Goal: Information Seeking & Learning: Learn about a topic

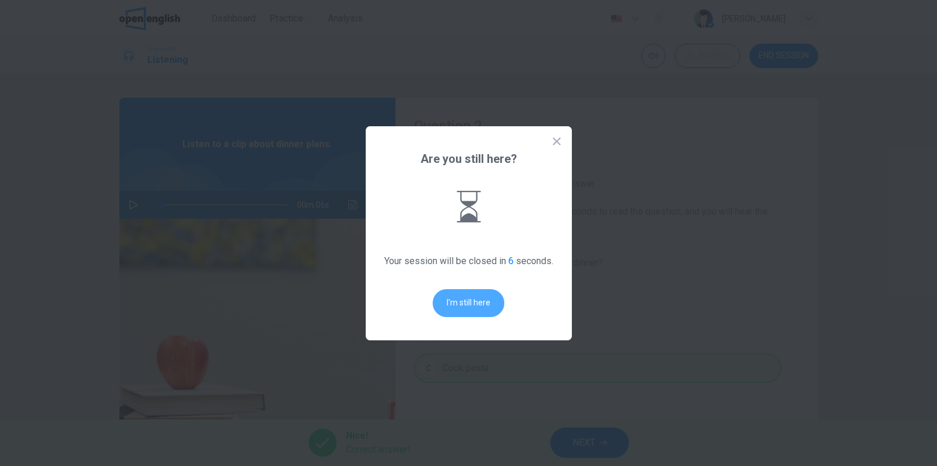
click at [469, 306] on button "I'm still here" at bounding box center [469, 303] width 72 height 28
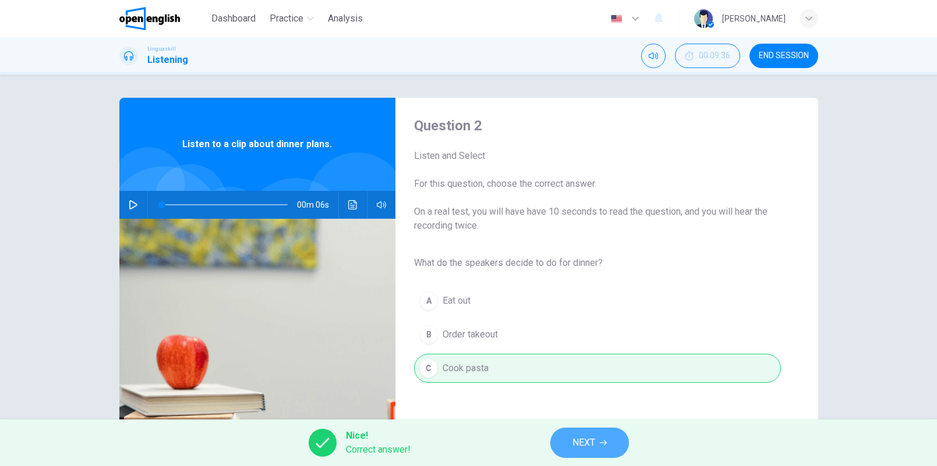
click at [590, 443] on span "NEXT" at bounding box center [583, 443] width 23 height 16
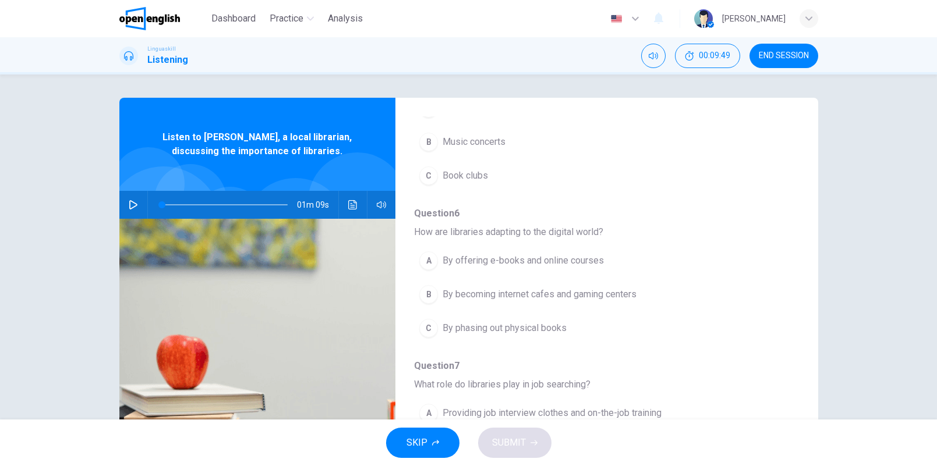
click at [129, 205] on icon "button" at bounding box center [133, 204] width 9 height 9
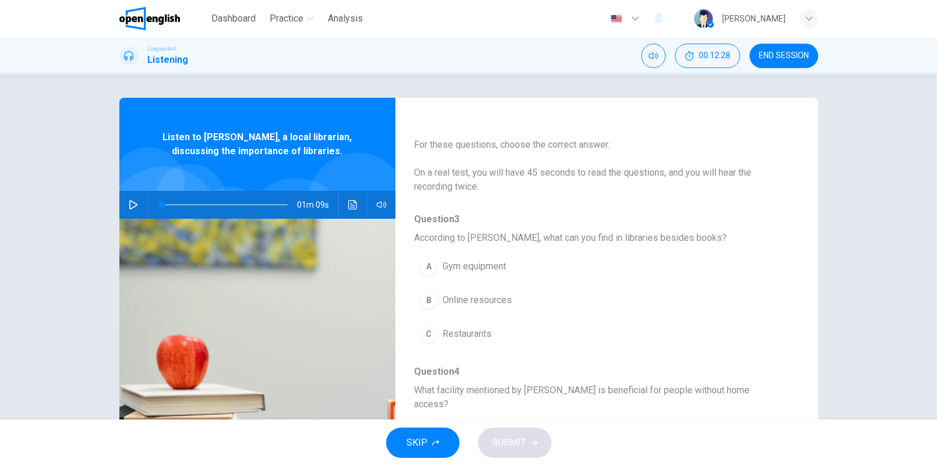
scroll to position [26, 0]
click at [615, 239] on span "According to [PERSON_NAME], what can you find in libraries besides books?" at bounding box center [597, 238] width 366 height 14
click at [614, 239] on span "According to [PERSON_NAME], what can you find in libraries besides books?" at bounding box center [597, 238] width 366 height 14
drag, startPoint x: 627, startPoint y: 239, endPoint x: 655, endPoint y: 230, distance: 30.0
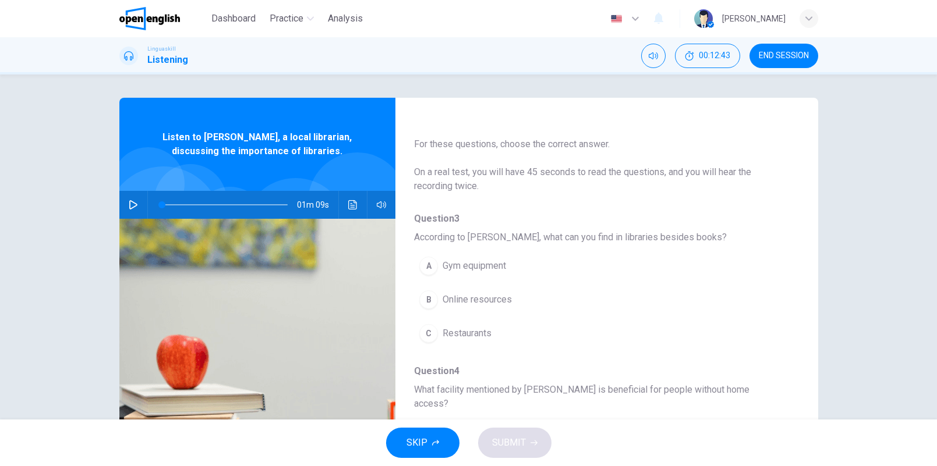
drag, startPoint x: 627, startPoint y: 236, endPoint x: 609, endPoint y: 236, distance: 18.1
click at [609, 236] on span "According to [PERSON_NAME], what can you find in libraries besides books?" at bounding box center [597, 238] width 366 height 14
drag, startPoint x: 618, startPoint y: 235, endPoint x: 744, endPoint y: 205, distance: 129.4
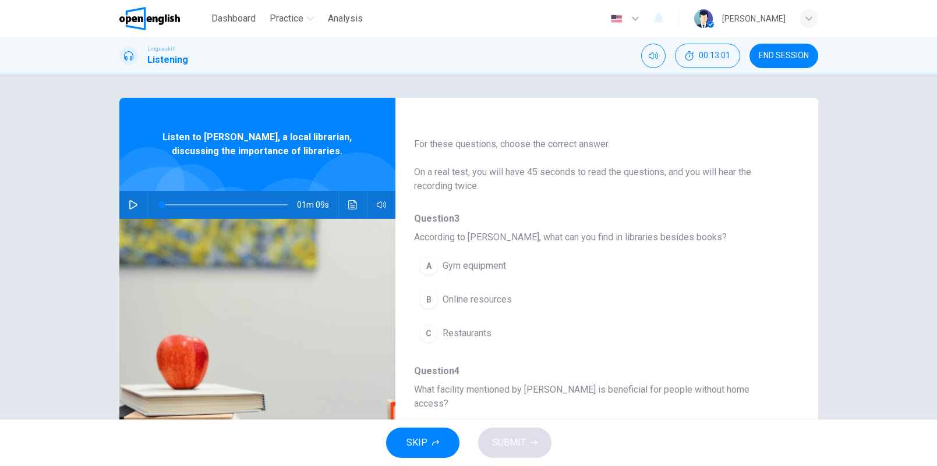
click at [348, 202] on icon "Click to see the audio transcription" at bounding box center [352, 204] width 9 height 9
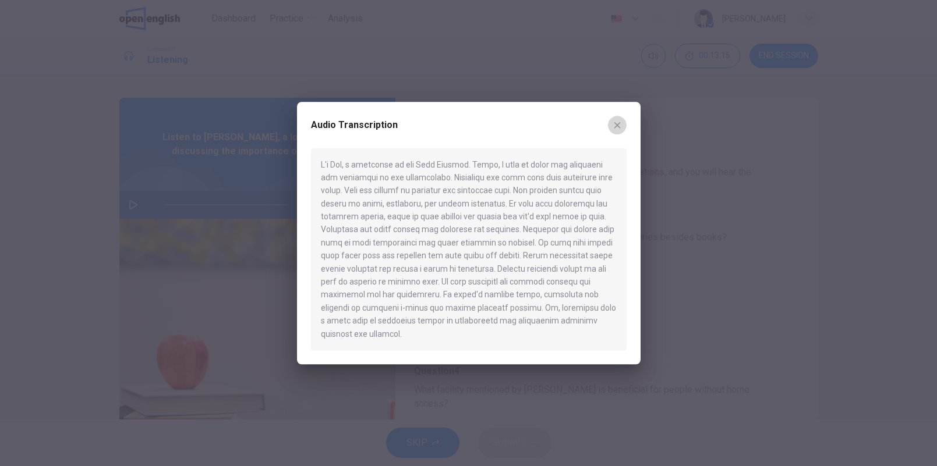
click at [620, 135] on button "button" at bounding box center [617, 125] width 19 height 19
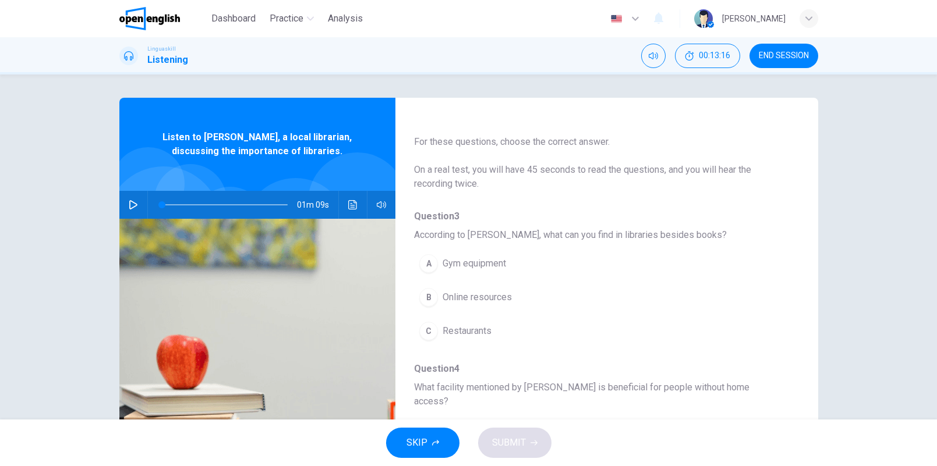
click at [500, 296] on span "Online resources" at bounding box center [477, 298] width 69 height 14
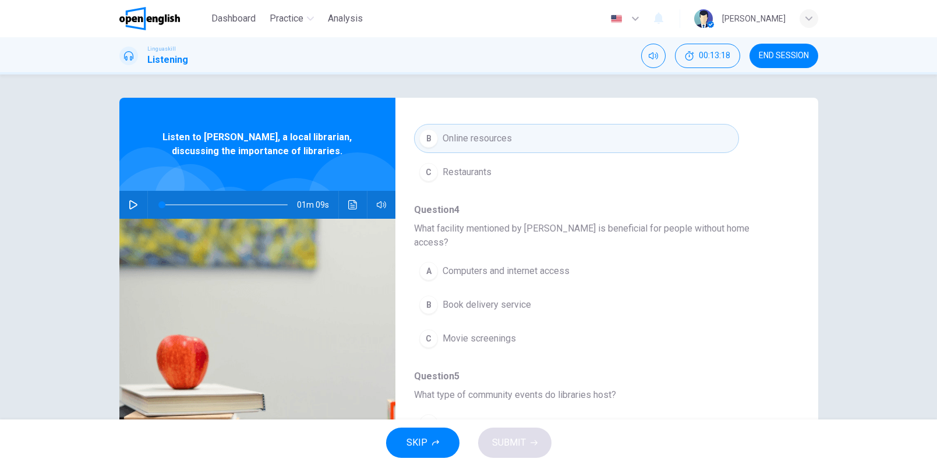
scroll to position [189, 0]
click at [129, 204] on icon "button" at bounding box center [133, 204] width 9 height 9
click at [196, 203] on span at bounding box center [225, 205] width 126 height 16
click at [350, 204] on icon "Click to see the audio transcription" at bounding box center [352, 204] width 9 height 9
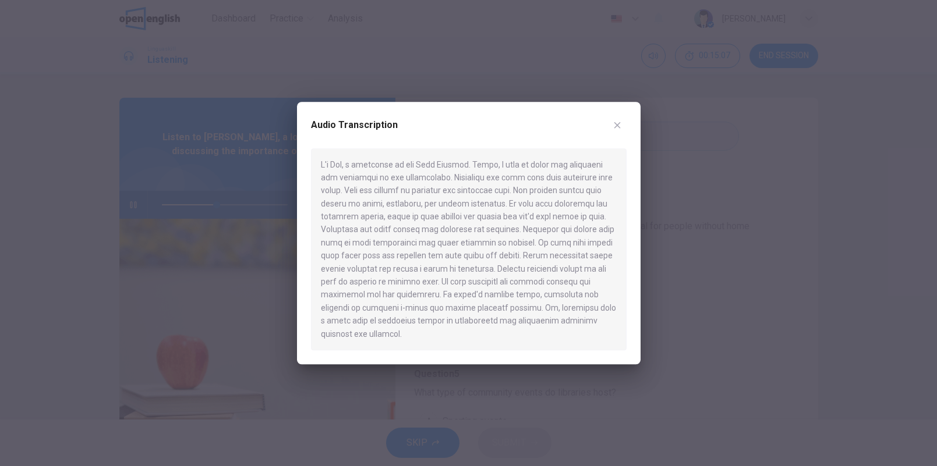
click at [521, 275] on div at bounding box center [469, 249] width 316 height 202
drag, startPoint x: 410, startPoint y: 213, endPoint x: 453, endPoint y: 206, distance: 43.7
click at [453, 206] on div at bounding box center [469, 249] width 316 height 202
click at [686, 291] on div at bounding box center [468, 233] width 937 height 466
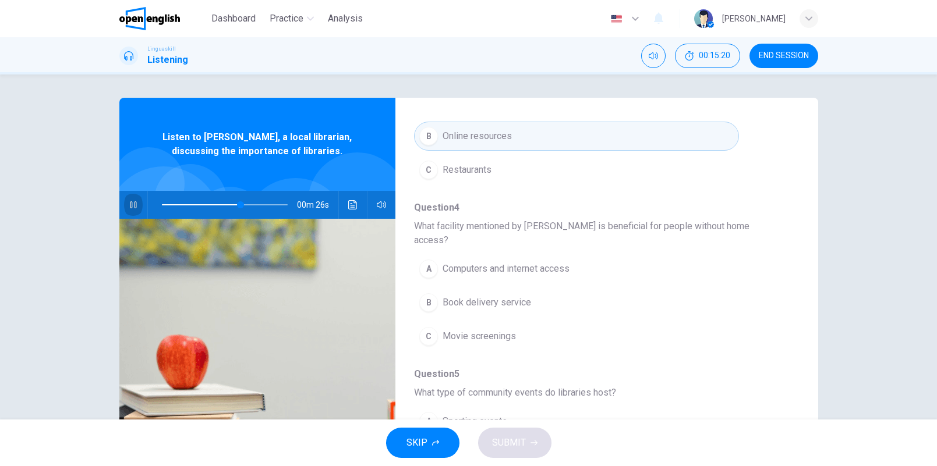
click at [133, 204] on icon "button" at bounding box center [133, 204] width 9 height 9
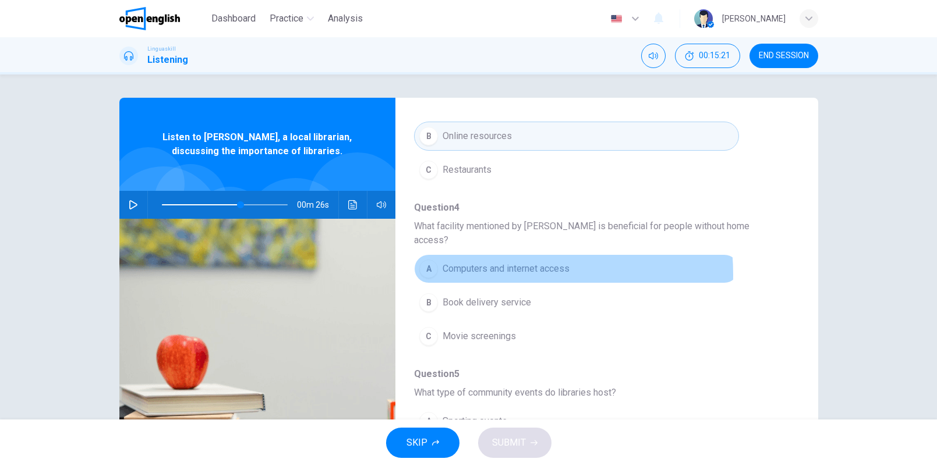
click at [470, 262] on span "Computers and internet access" at bounding box center [506, 269] width 127 height 14
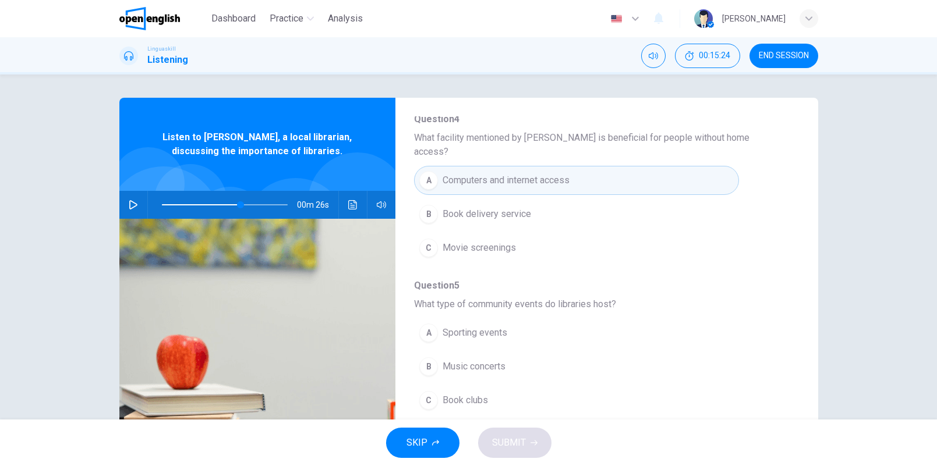
scroll to position [390, 0]
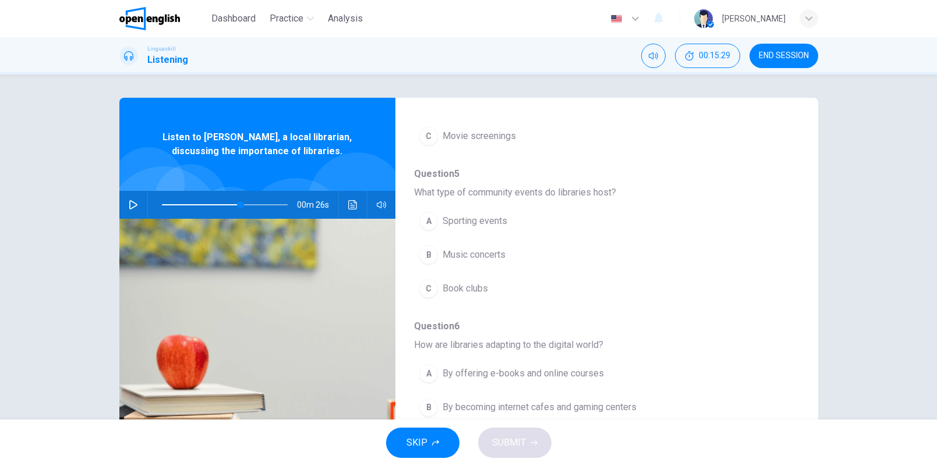
click at [477, 282] on span "Book clubs" at bounding box center [465, 289] width 45 height 14
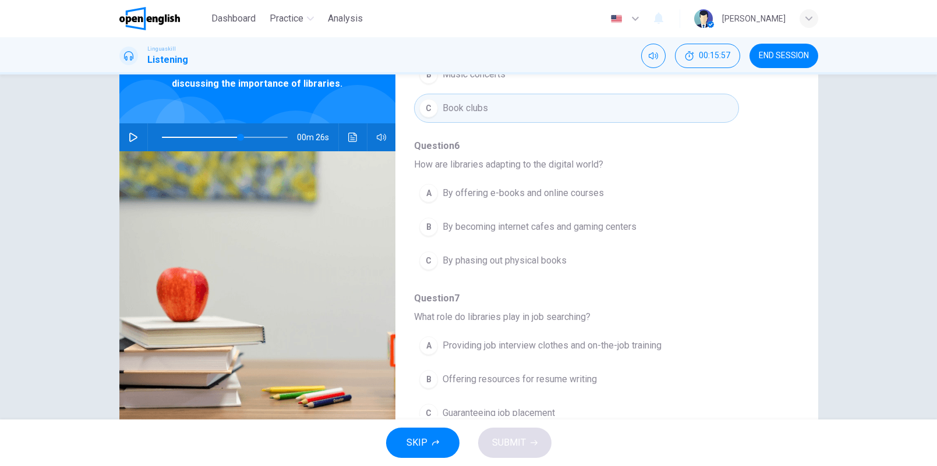
scroll to position [73, 0]
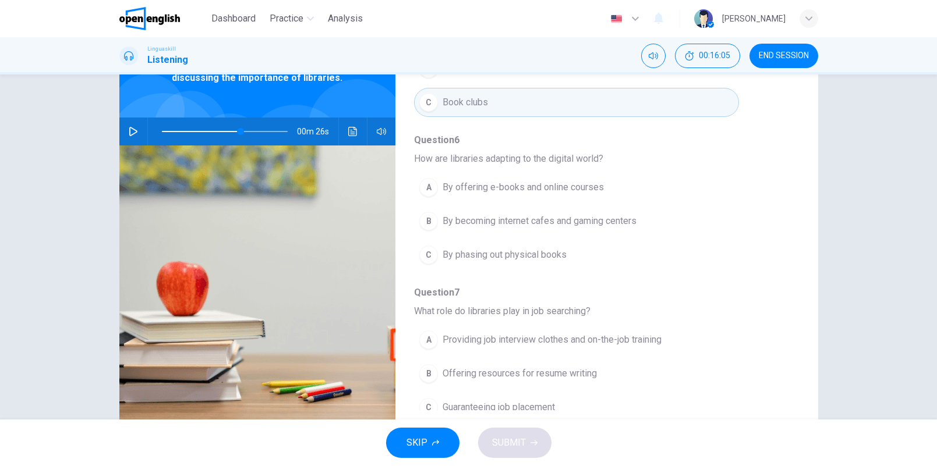
click at [642, 25] on icon "button" at bounding box center [635, 19] width 14 height 14
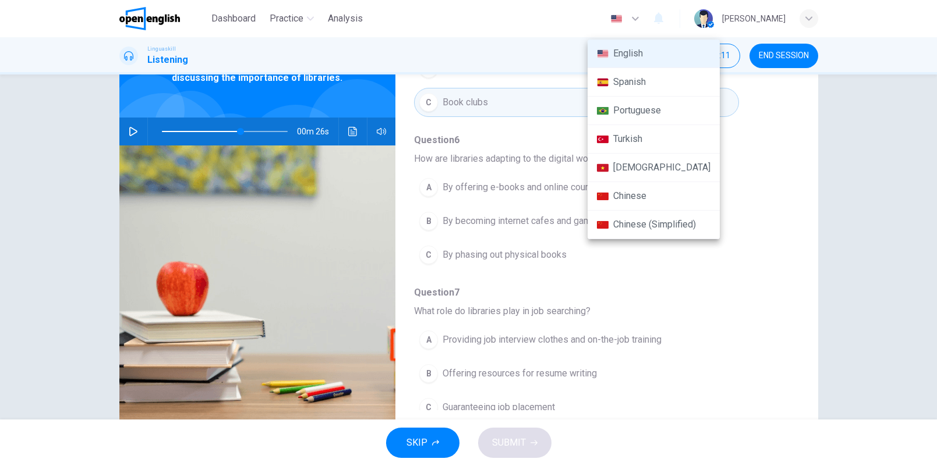
click at [551, 14] on div at bounding box center [468, 233] width 937 height 466
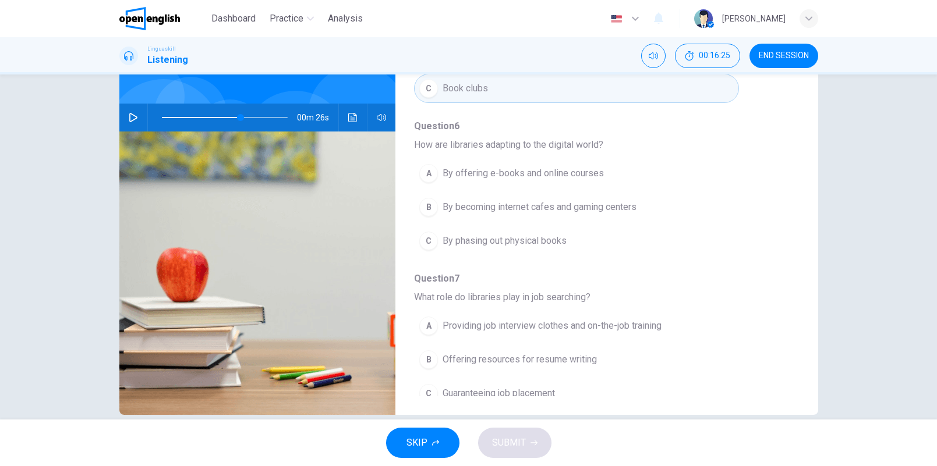
scroll to position [90, 0]
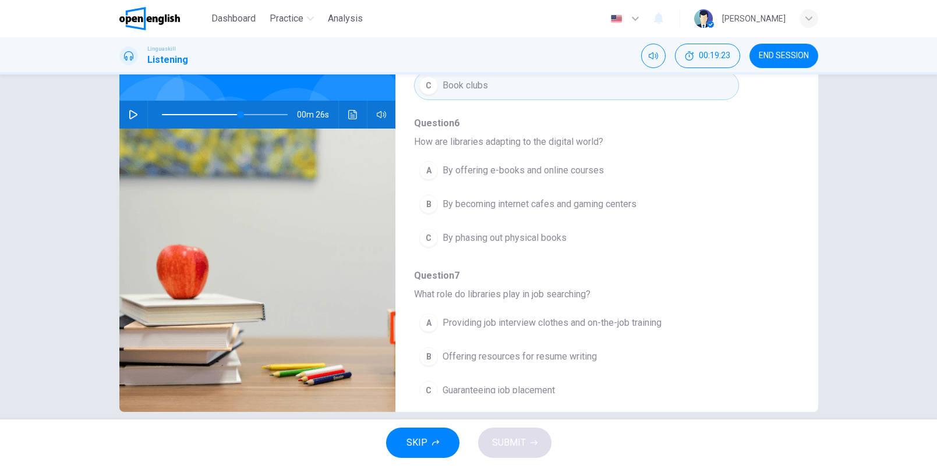
click at [516, 164] on span "By offering e-books and online courses" at bounding box center [523, 171] width 161 height 14
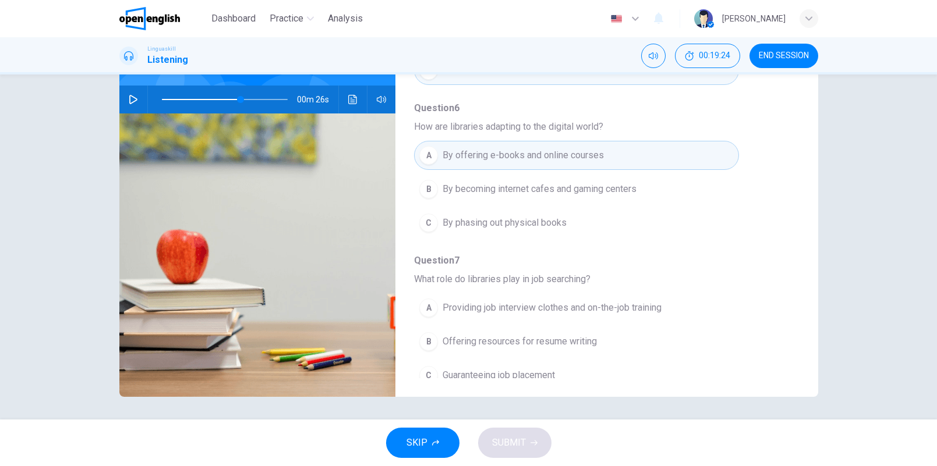
scroll to position [106, 0]
click at [129, 95] on icon "button" at bounding box center [133, 98] width 8 height 9
click at [211, 97] on span at bounding box center [225, 99] width 126 height 16
click at [263, 97] on span at bounding box center [225, 99] width 126 height 16
click at [263, 96] on span at bounding box center [225, 99] width 126 height 16
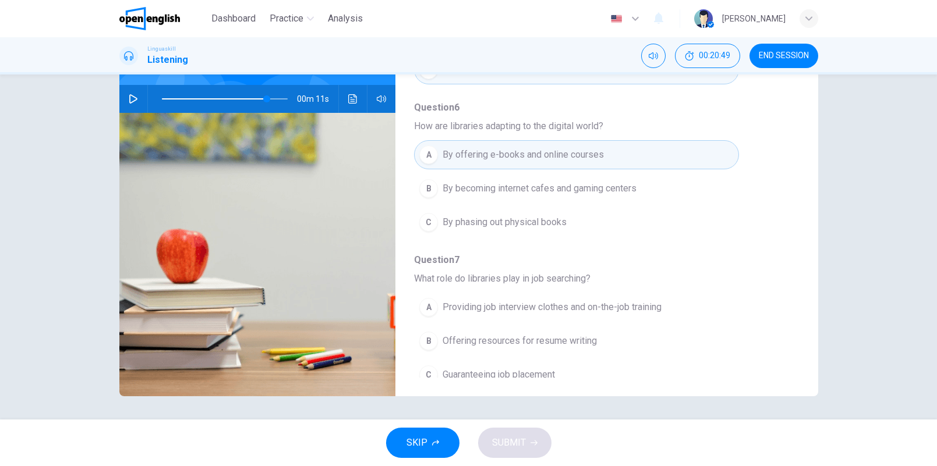
click at [136, 100] on button "button" at bounding box center [133, 99] width 19 height 28
type input "*"
click at [348, 97] on icon "Click to see the audio transcription" at bounding box center [352, 98] width 9 height 9
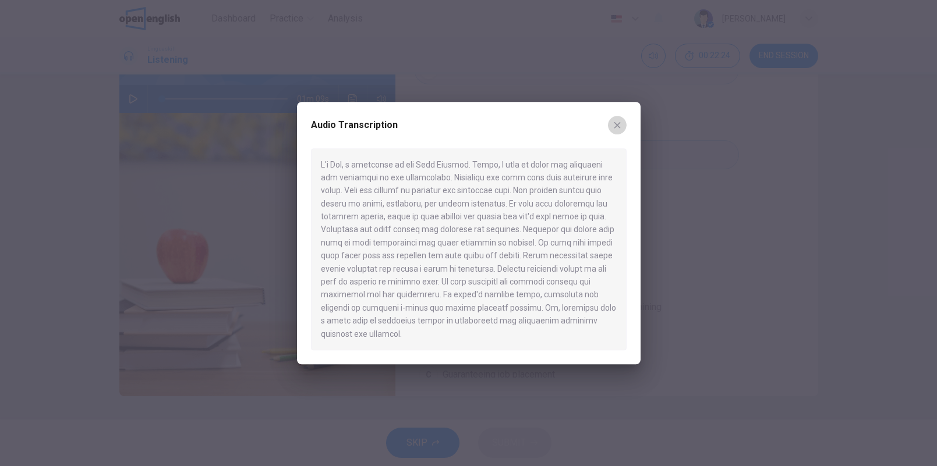
click at [624, 129] on button "button" at bounding box center [617, 125] width 19 height 19
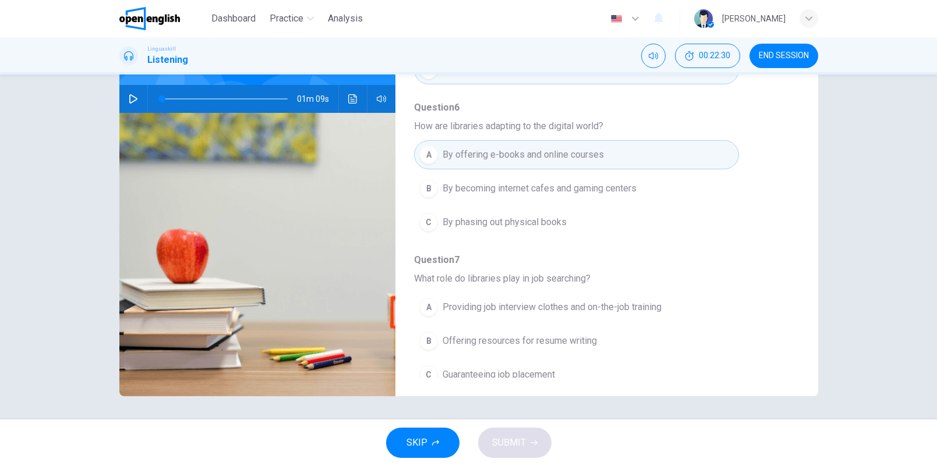
click at [492, 334] on span "Offering resources for resume writing" at bounding box center [520, 341] width 154 height 14
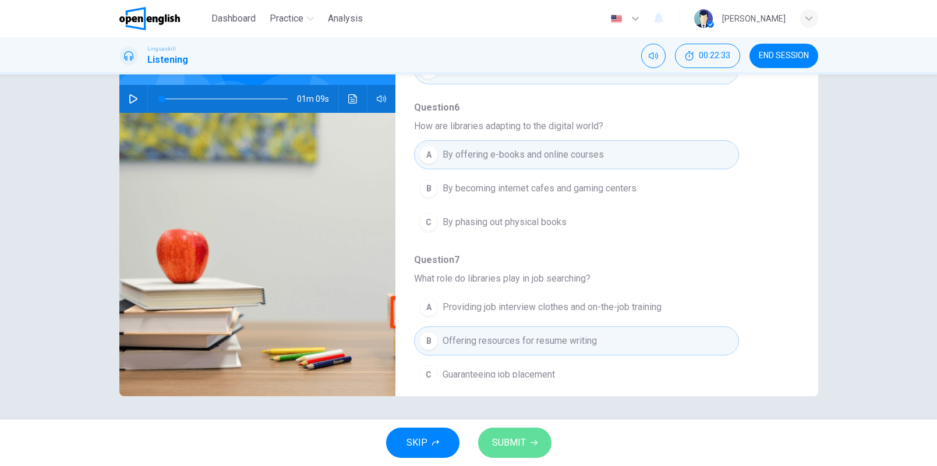
click at [532, 447] on button "SUBMIT" at bounding box center [514, 443] width 73 height 30
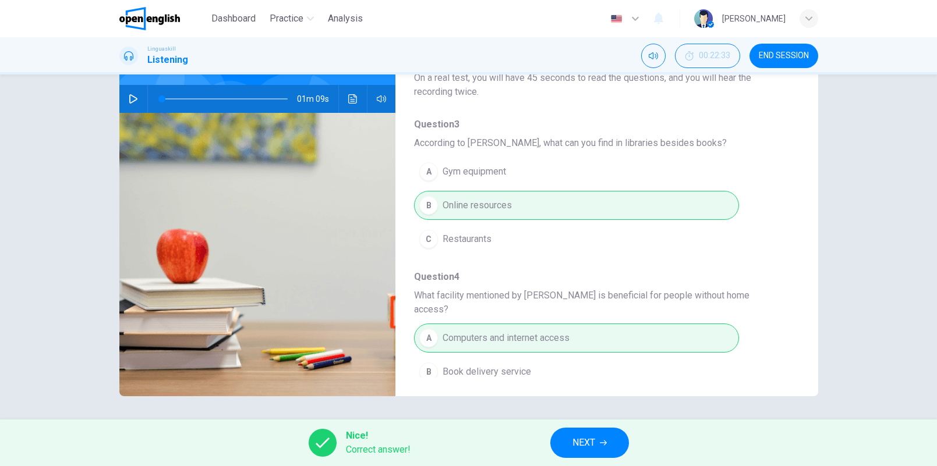
scroll to position [0, 0]
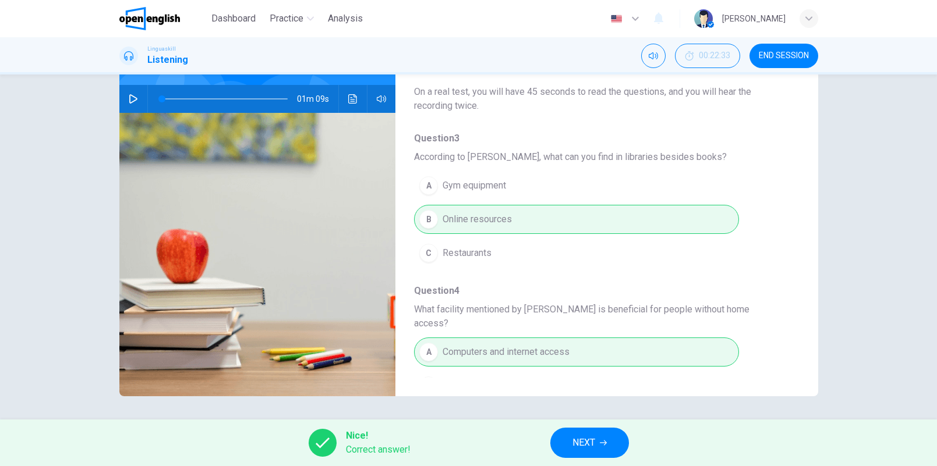
click at [590, 444] on span "NEXT" at bounding box center [583, 443] width 23 height 16
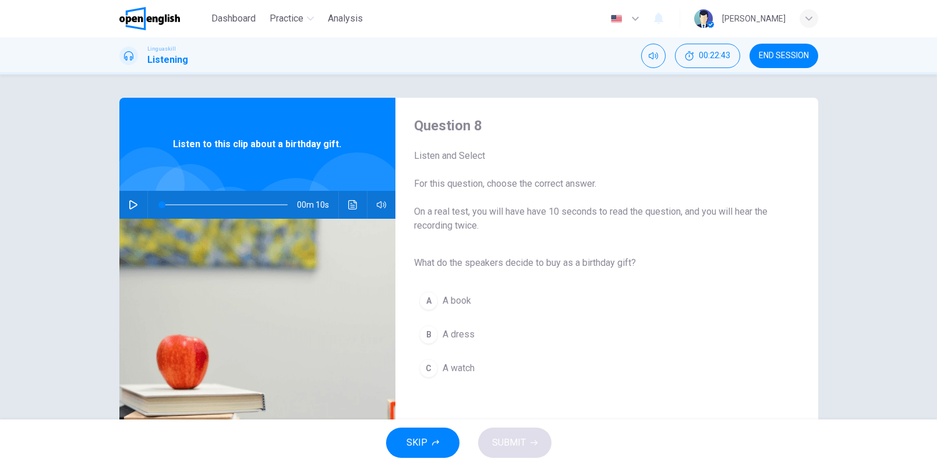
click at [130, 208] on icon "button" at bounding box center [133, 204] width 9 height 9
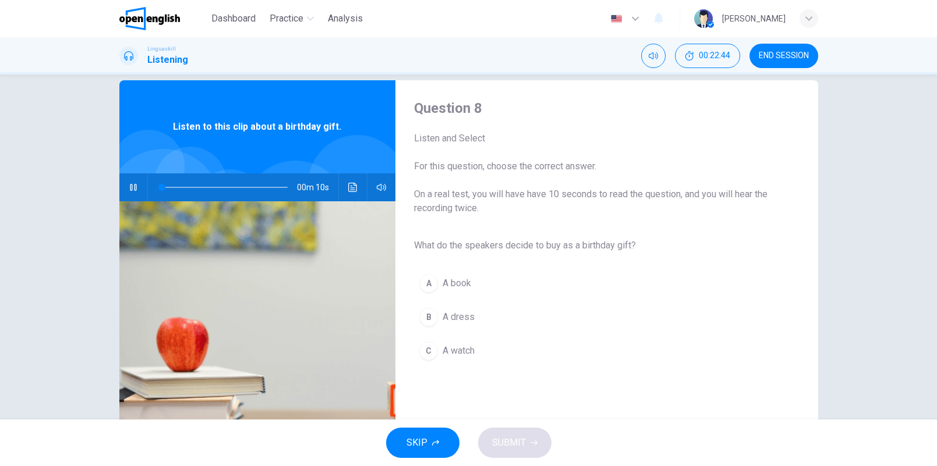
scroll to position [22, 0]
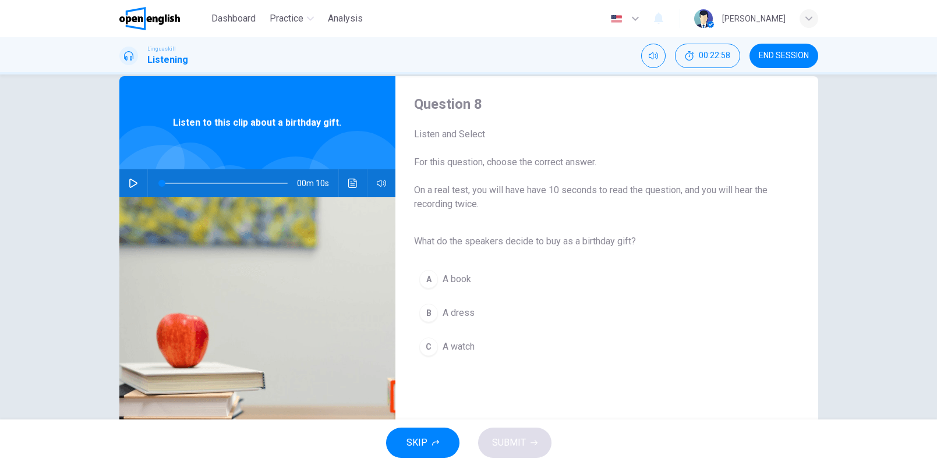
click at [427, 284] on div "A" at bounding box center [428, 279] width 19 height 19
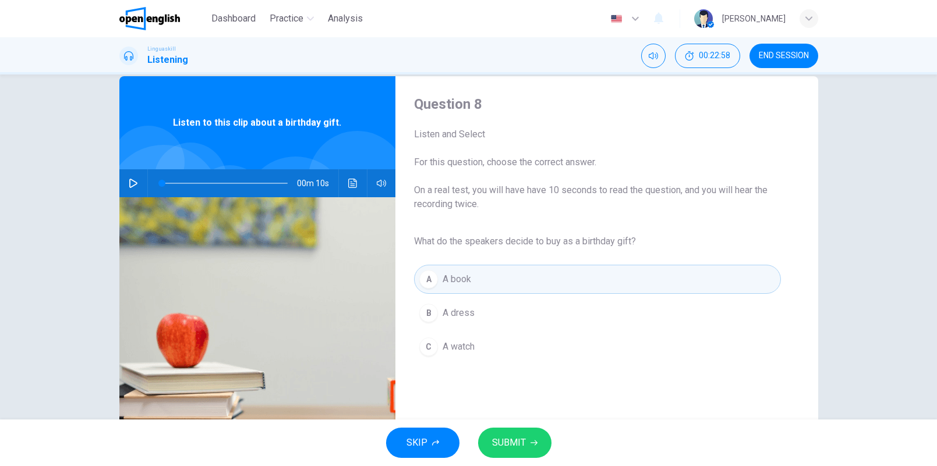
click at [520, 440] on span "SUBMIT" at bounding box center [509, 443] width 34 height 16
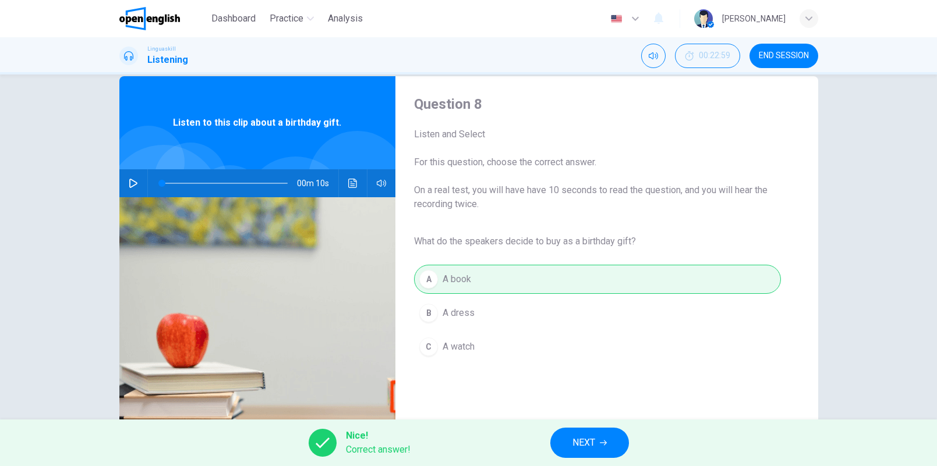
click at [129, 184] on icon "button" at bounding box center [133, 183] width 9 height 9
click at [129, 182] on icon "button" at bounding box center [133, 183] width 9 height 9
click at [162, 183] on span at bounding box center [225, 183] width 126 height 16
click at [162, 185] on span at bounding box center [225, 183] width 126 height 16
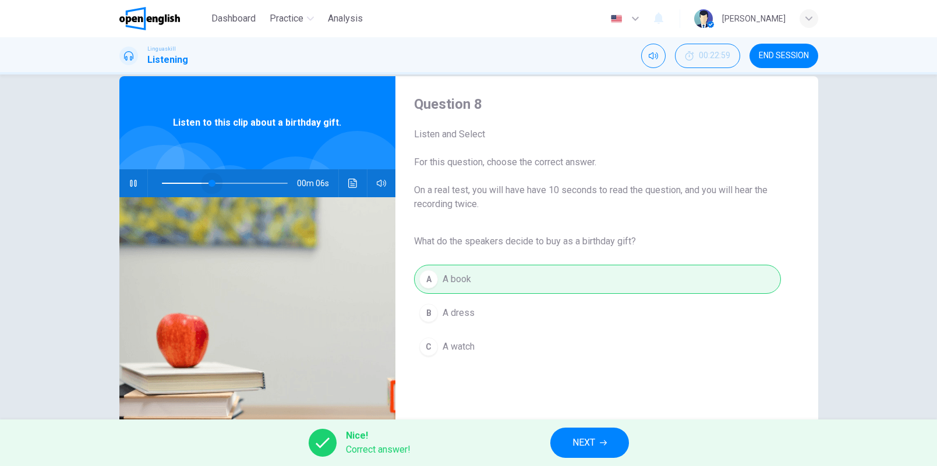
click at [208, 183] on span at bounding box center [225, 183] width 126 height 16
click at [200, 183] on span at bounding box center [225, 183] width 126 height 16
type input "**"
click at [586, 442] on span "NEXT" at bounding box center [583, 443] width 23 height 16
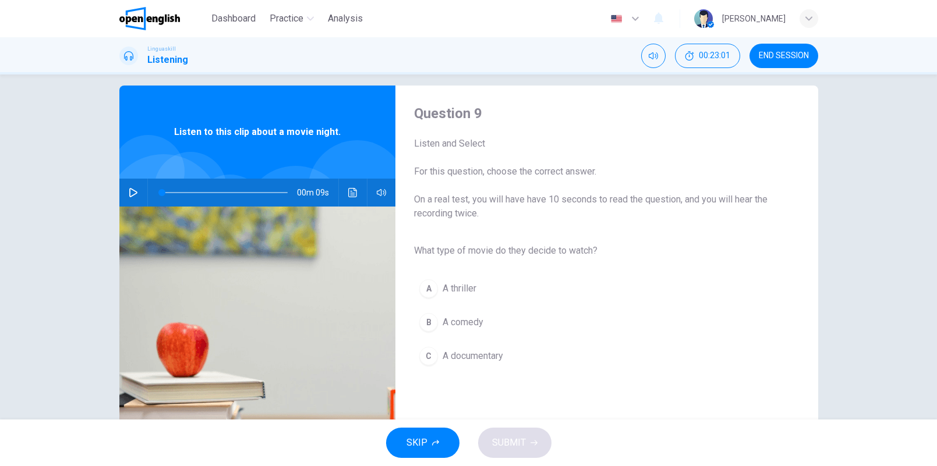
scroll to position [0, 0]
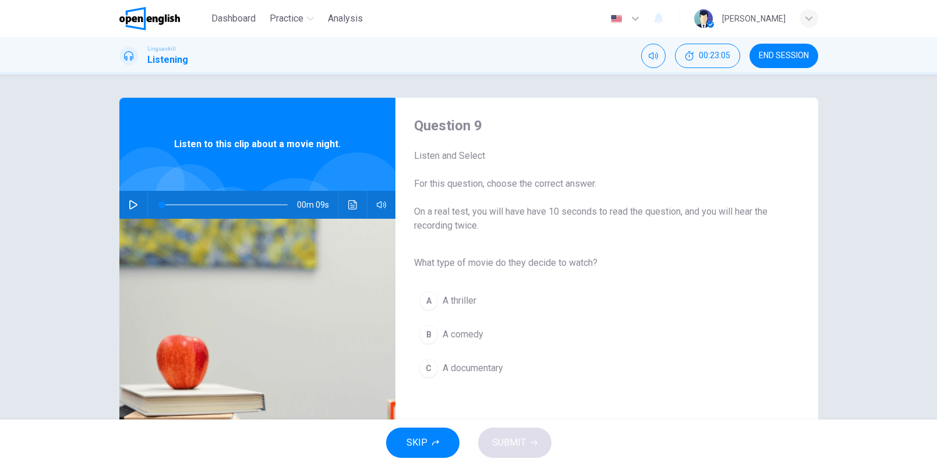
click at [129, 204] on icon "button" at bounding box center [133, 204] width 8 height 9
type input "*"
click at [436, 333] on button "B A comedy" at bounding box center [597, 334] width 366 height 29
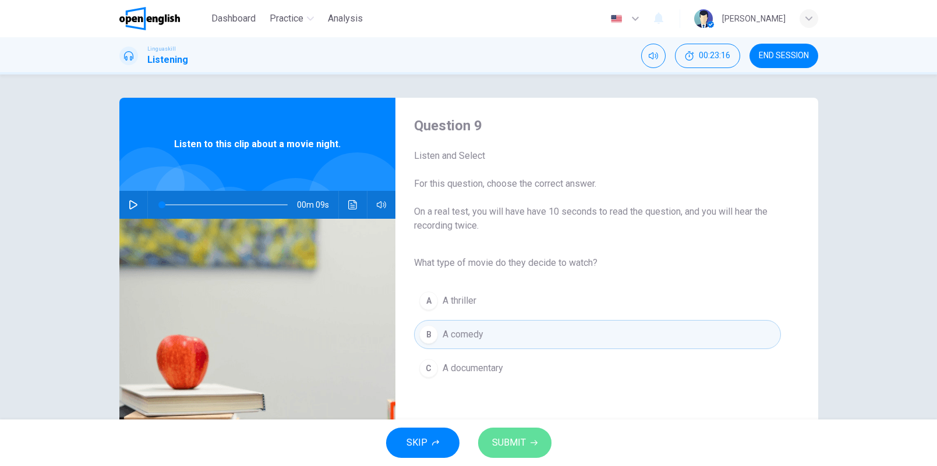
click at [517, 447] on span "SUBMIT" at bounding box center [509, 443] width 34 height 16
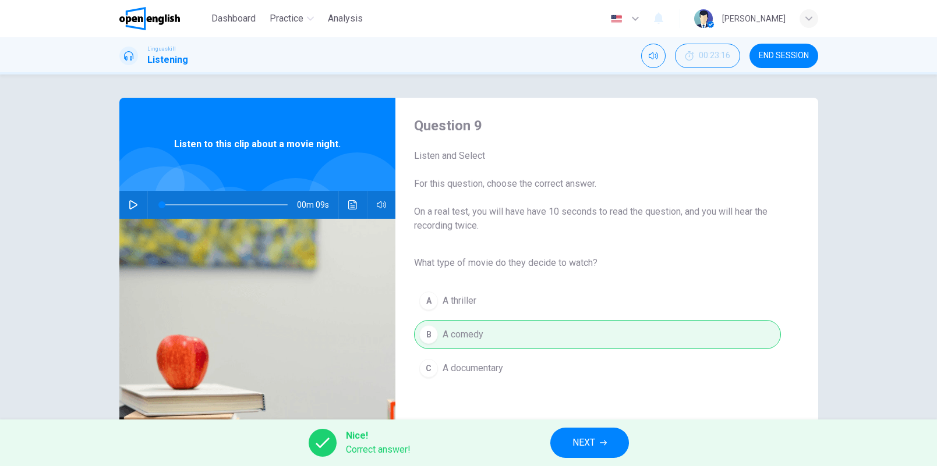
click at [567, 439] on button "NEXT" at bounding box center [589, 443] width 79 height 30
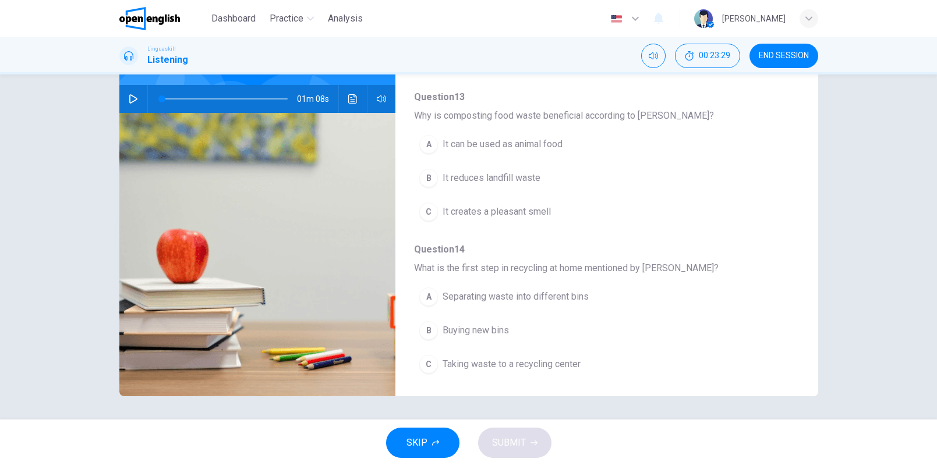
scroll to position [502, 0]
click at [797, 53] on span "END SESSION" at bounding box center [784, 55] width 50 height 9
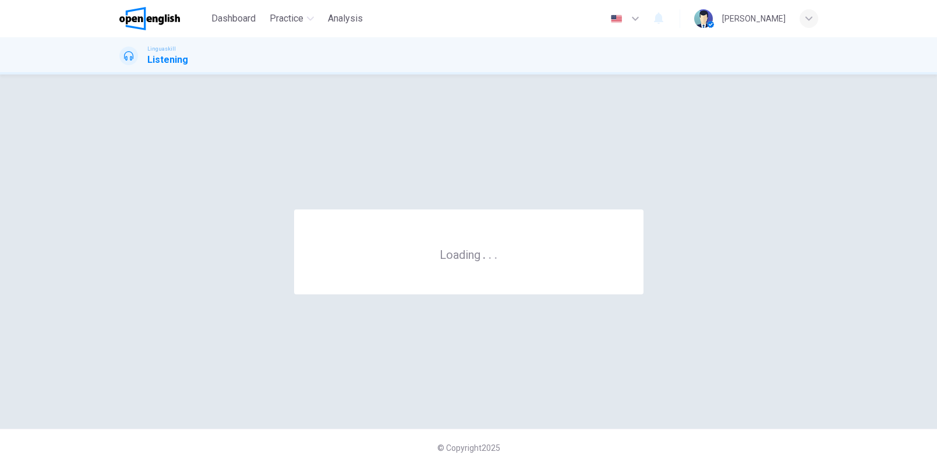
scroll to position [0, 0]
